Goal: Navigation & Orientation: Find specific page/section

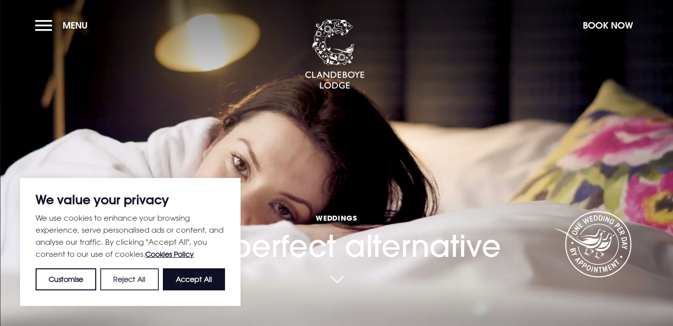
click at [123, 278] on button "Reject All" at bounding box center [129, 279] width 58 height 22
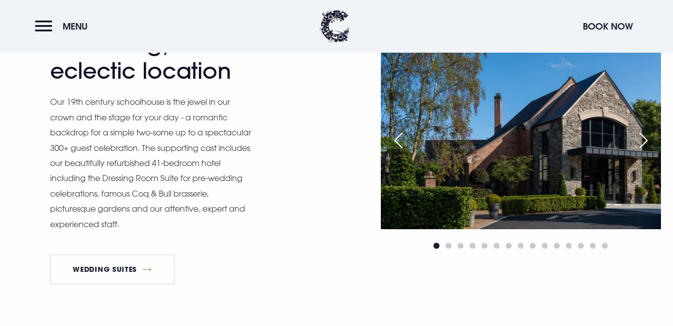
scroll to position [802, 0]
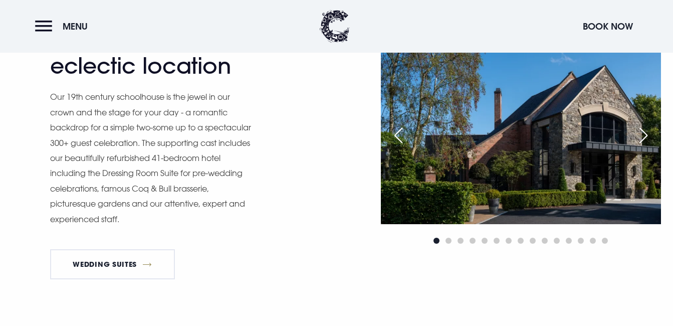
click at [651, 125] on div "Next slide" at bounding box center [643, 135] width 25 height 22
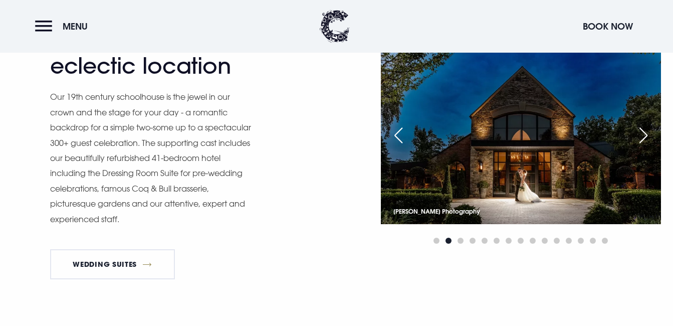
click at [650, 126] on div "Next slide" at bounding box center [643, 135] width 25 height 22
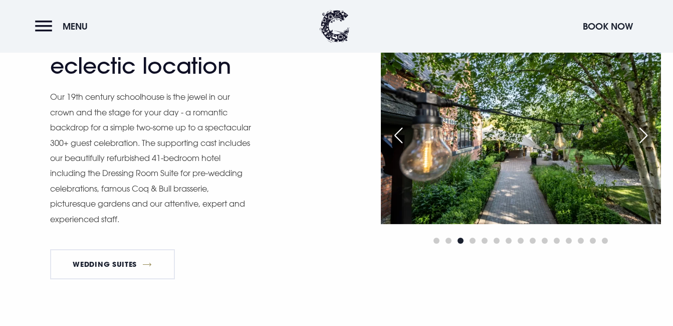
click at [650, 126] on div "Next slide" at bounding box center [643, 135] width 25 height 22
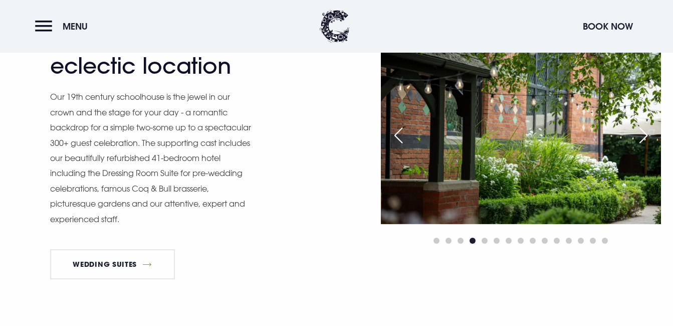
click at [650, 126] on div "Next slide" at bounding box center [643, 135] width 25 height 22
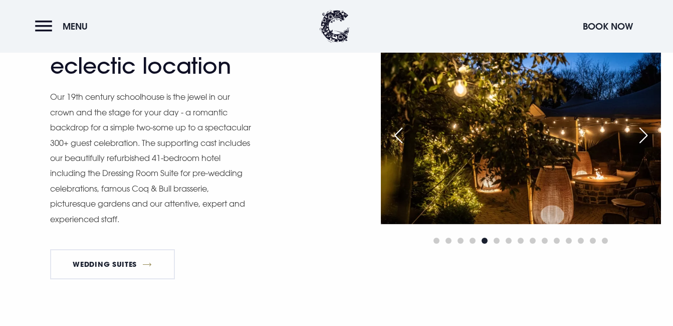
click at [650, 126] on div "Next slide" at bounding box center [643, 135] width 25 height 22
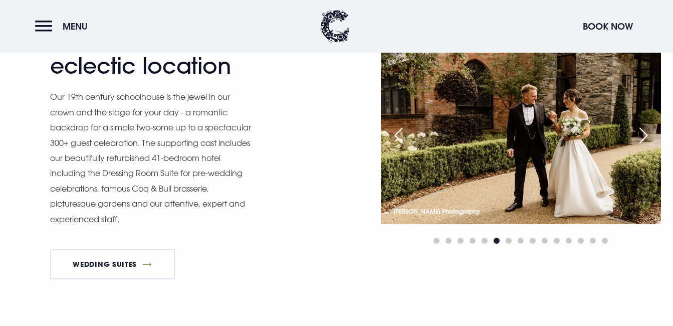
click at [650, 126] on div "Next slide" at bounding box center [643, 135] width 25 height 22
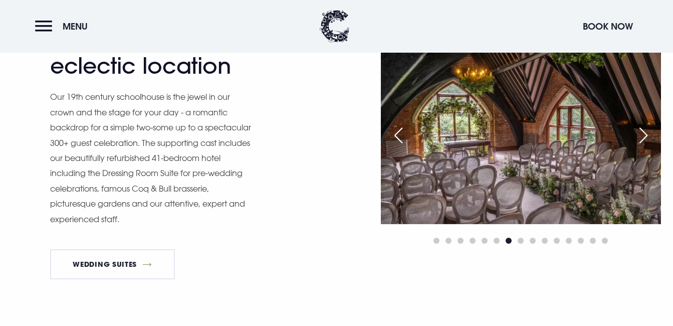
click at [650, 126] on div "Next slide" at bounding box center [643, 135] width 25 height 22
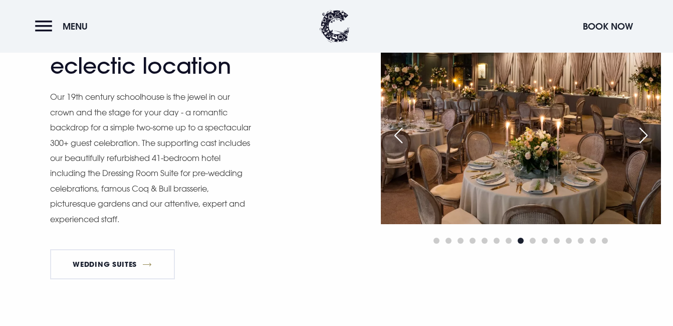
click at [405, 137] on div "Previous slide" at bounding box center [398, 135] width 25 height 22
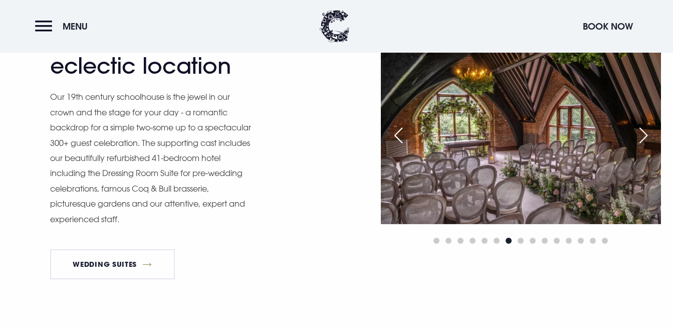
click at [644, 126] on div "Next slide" at bounding box center [643, 135] width 25 height 22
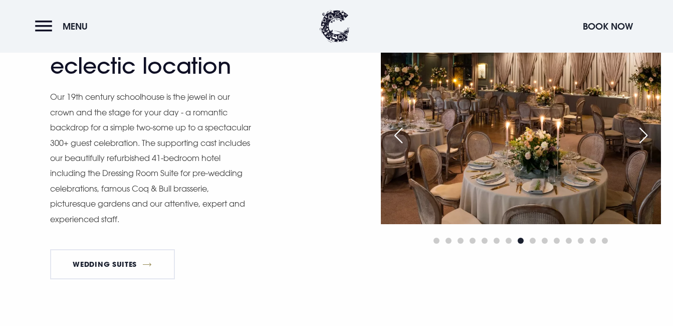
click at [644, 126] on div "Next slide" at bounding box center [643, 135] width 25 height 22
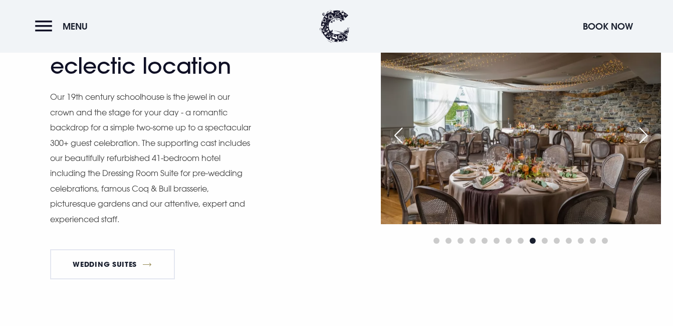
click at [644, 126] on div "Next slide" at bounding box center [643, 135] width 25 height 22
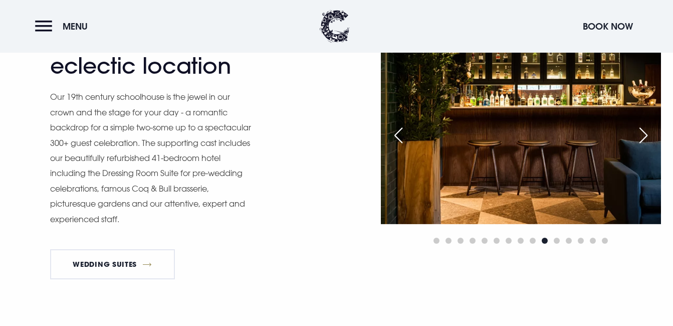
click at [644, 126] on div "Next slide" at bounding box center [643, 135] width 25 height 22
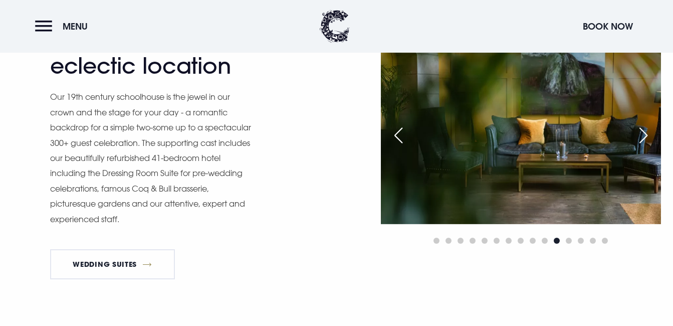
click at [644, 126] on div "Next slide" at bounding box center [643, 135] width 25 height 22
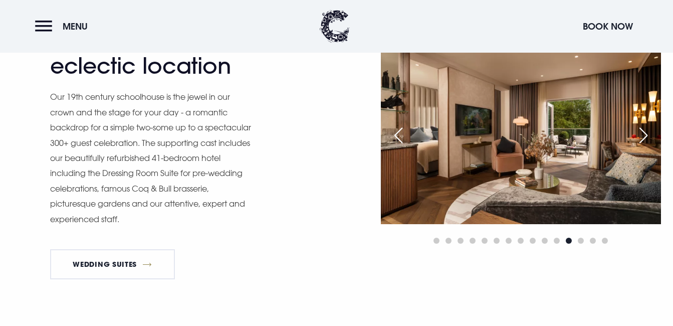
click at [644, 126] on div "Next slide" at bounding box center [643, 135] width 25 height 22
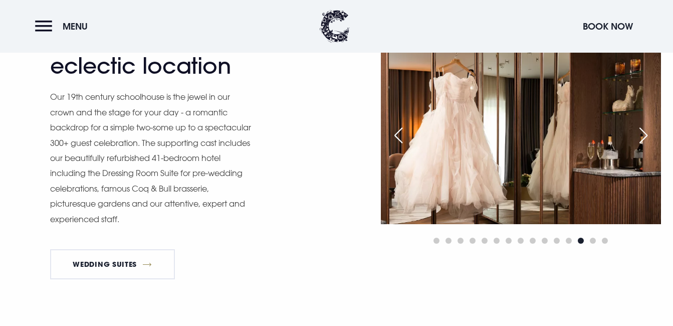
click at [644, 126] on div "Next slide" at bounding box center [643, 135] width 25 height 22
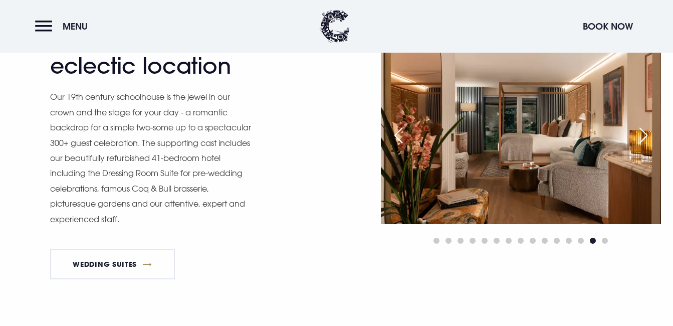
click at [644, 126] on div "Next slide" at bounding box center [643, 135] width 25 height 22
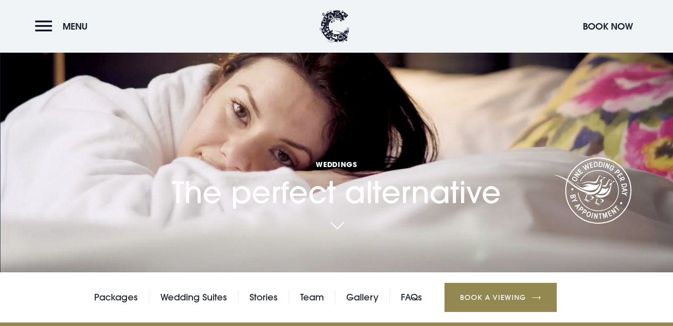
scroll to position [0, 0]
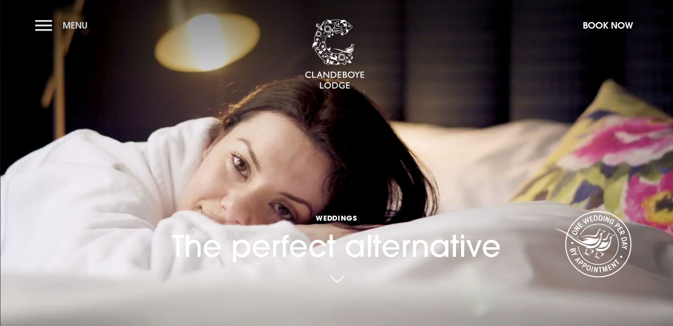
click at [40, 29] on button "Menu" at bounding box center [64, 26] width 58 height 22
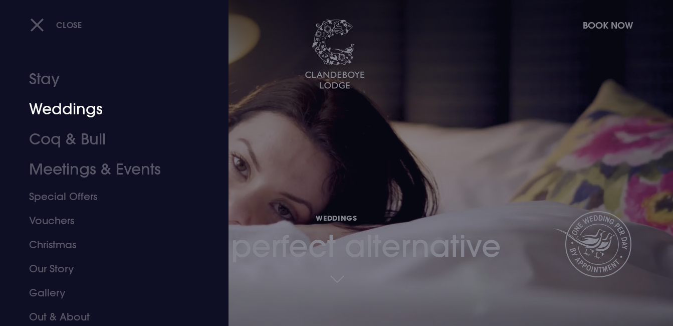
click at [58, 113] on link "Weddings" at bounding box center [107, 109] width 157 height 30
